Goal: Information Seeking & Learning: Learn about a topic

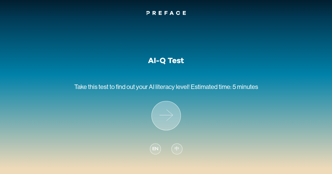
click at [173, 108] on icon at bounding box center [166, 115] width 29 height 29
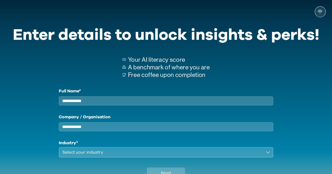
scroll to position [26, 0]
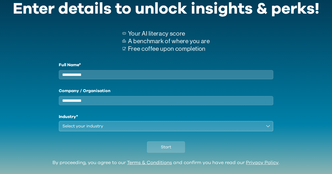
click at [125, 76] on input "Full Name*" at bounding box center [166, 74] width 215 height 9
type input "**********"
click at [114, 128] on div "Select your industry" at bounding box center [162, 126] width 200 height 6
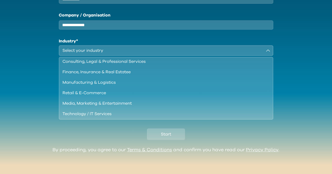
scroll to position [0, 0]
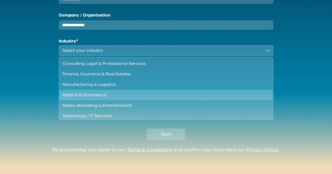
drag, startPoint x: 90, startPoint y: 96, endPoint x: 110, endPoint y: 93, distance: 20.3
click at [110, 93] on div "Retail & E-Commerce" at bounding box center [162, 95] width 201 height 6
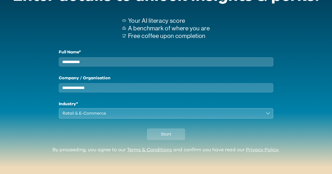
click at [80, 112] on div "Retail & E-Commerce" at bounding box center [162, 113] width 200 height 6
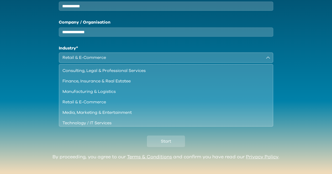
scroll to position [106, 0]
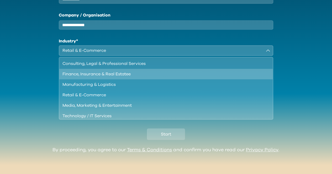
click at [133, 77] on div "Finance, Insurance & Real Estatee" at bounding box center [162, 74] width 201 height 6
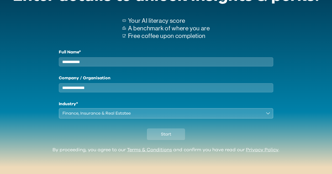
scroll to position [43, 0]
click at [160, 128] on div "Start" at bounding box center [166, 133] width 306 height 29
click at [160, 132] on button "Start" at bounding box center [166, 135] width 38 height 12
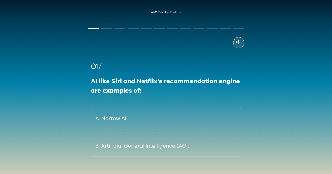
scroll to position [21, 0]
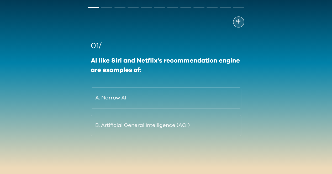
click at [80, 99] on div "AI-Q Test by Preface 中 01/ AI like Siri and Netflix's recommendation engine are…" at bounding box center [166, 80] width 332 height 190
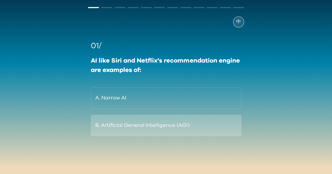
click at [114, 116] on button "B. Artificial General Intelligence (AGI)" at bounding box center [166, 125] width 150 height 21
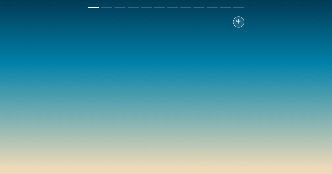
click at [167, 98] on div "01/ AI like Siri and Netflix's recommendation engine are examples of: A. Narrow…" at bounding box center [166, 88] width 156 height 96
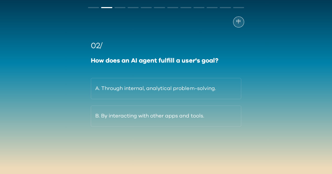
click at [157, 62] on div "How does an AI agent fulfill a user's goal?" at bounding box center [166, 60] width 150 height 9
click at [100, 62] on div "How does an AI agent fulfill a user's goal?" at bounding box center [166, 60] width 150 height 9
click at [72, 87] on div "AI-Q Test by Preface 中 02/ How does an AI agent fulfill a user's goal? A. Throu…" at bounding box center [166, 80] width 332 height 190
